Goal: Information Seeking & Learning: Learn about a topic

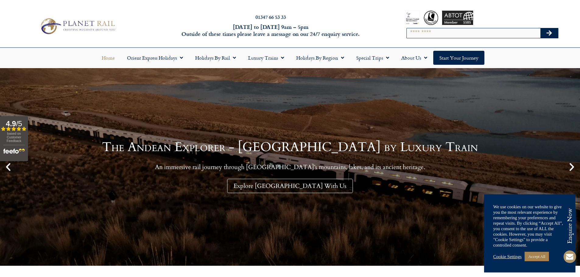
click at [428, 29] on input "Search" at bounding box center [474, 33] width 134 height 10
paste input "*"
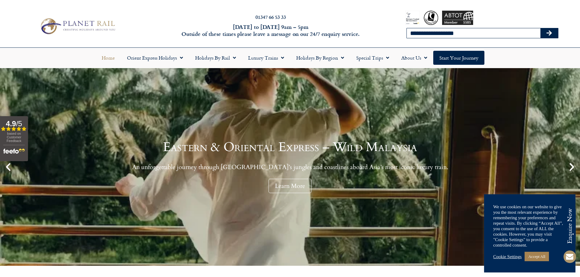
type input "**********"
click at [541, 28] on button "Search" at bounding box center [550, 33] width 18 height 10
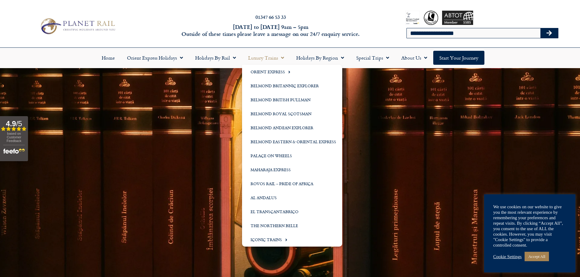
click at [264, 58] on link "Luxury Trains" at bounding box center [266, 58] width 48 height 14
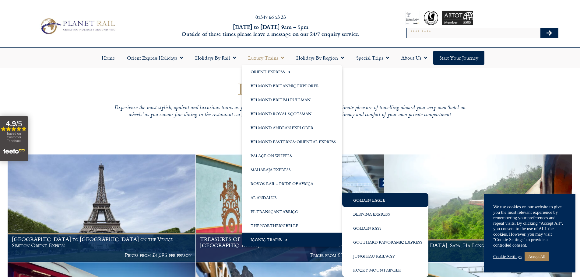
click at [371, 205] on link "Golden Eagle" at bounding box center [385, 200] width 86 height 14
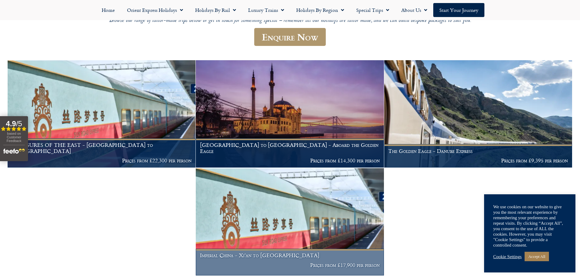
scroll to position [101, 0]
